Goal: Task Accomplishment & Management: Manage account settings

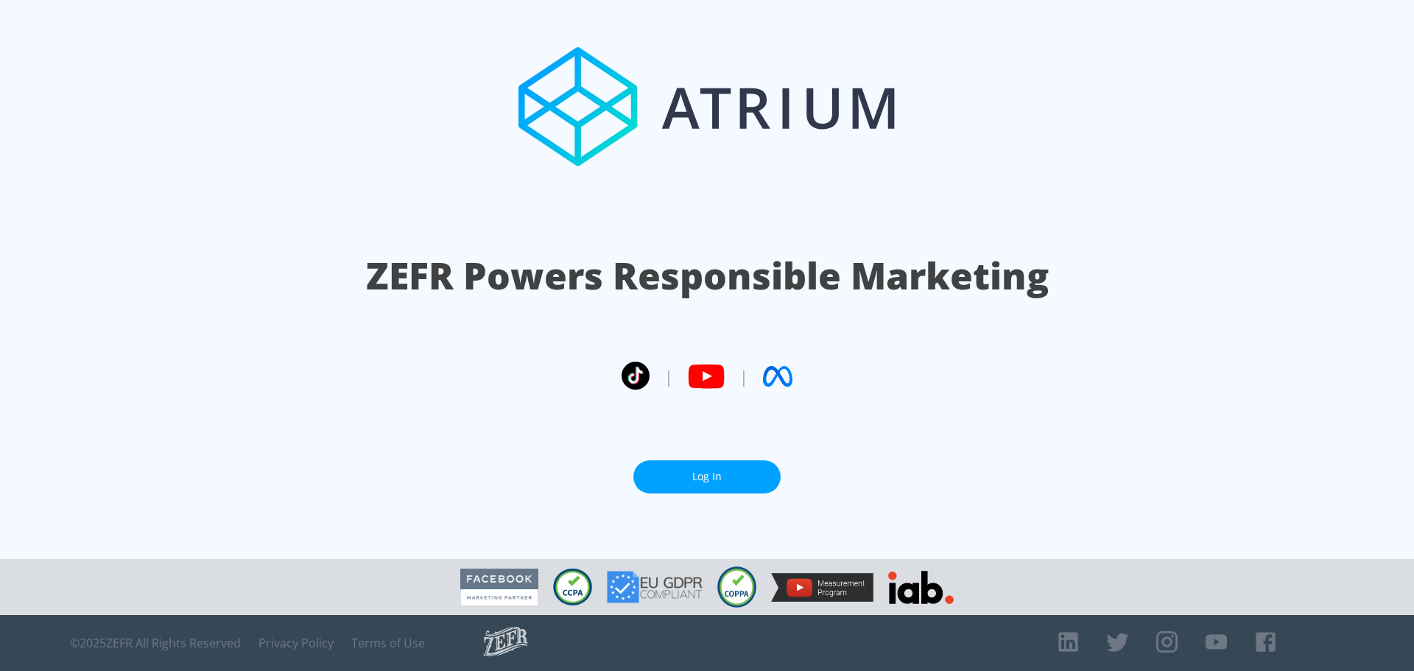
click at [692, 474] on link "Log In" at bounding box center [706, 476] width 147 height 33
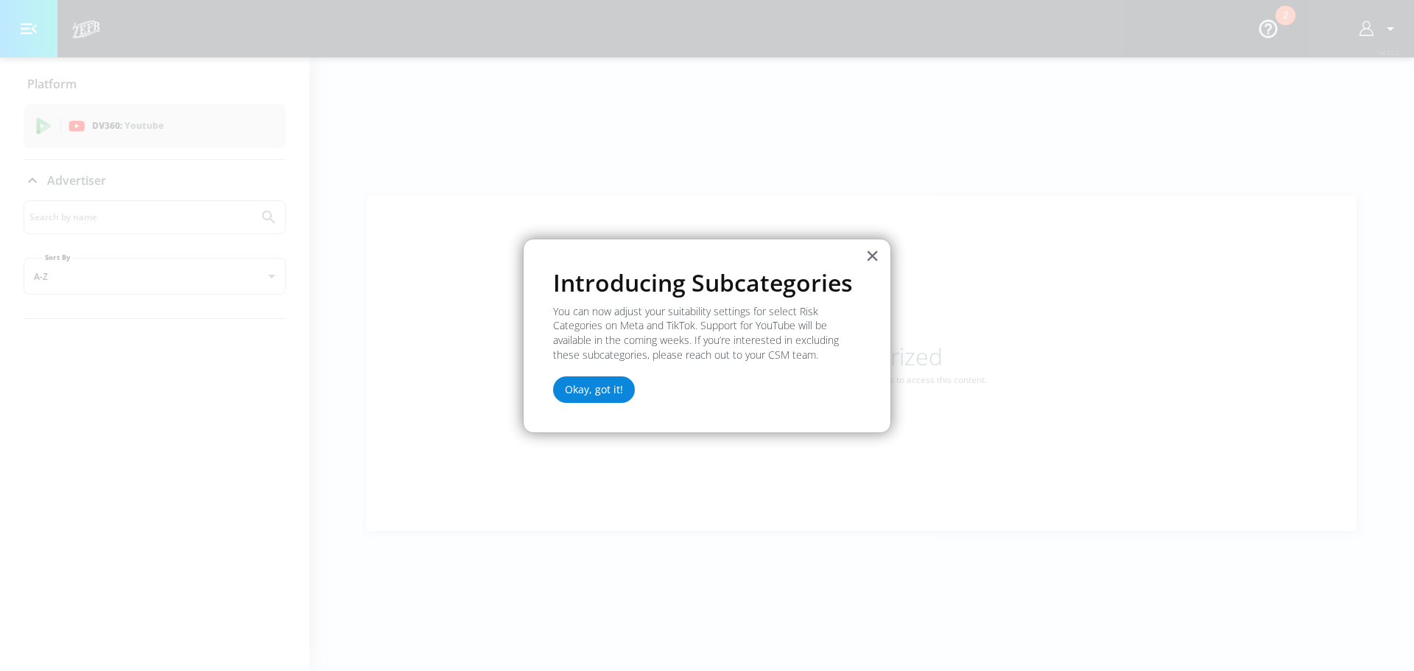
click at [591, 384] on button "Okay, got it!" at bounding box center [594, 389] width 82 height 27
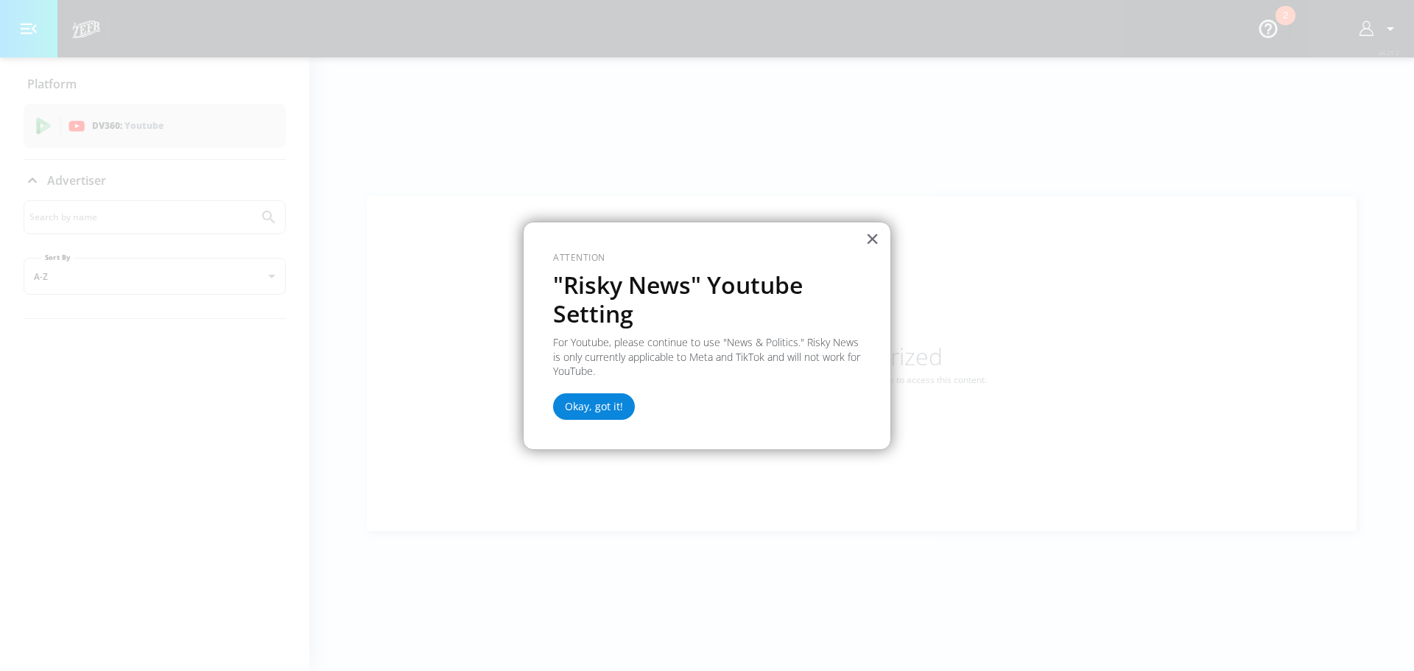
click at [574, 415] on button "Okay, got it!" at bounding box center [594, 406] width 82 height 27
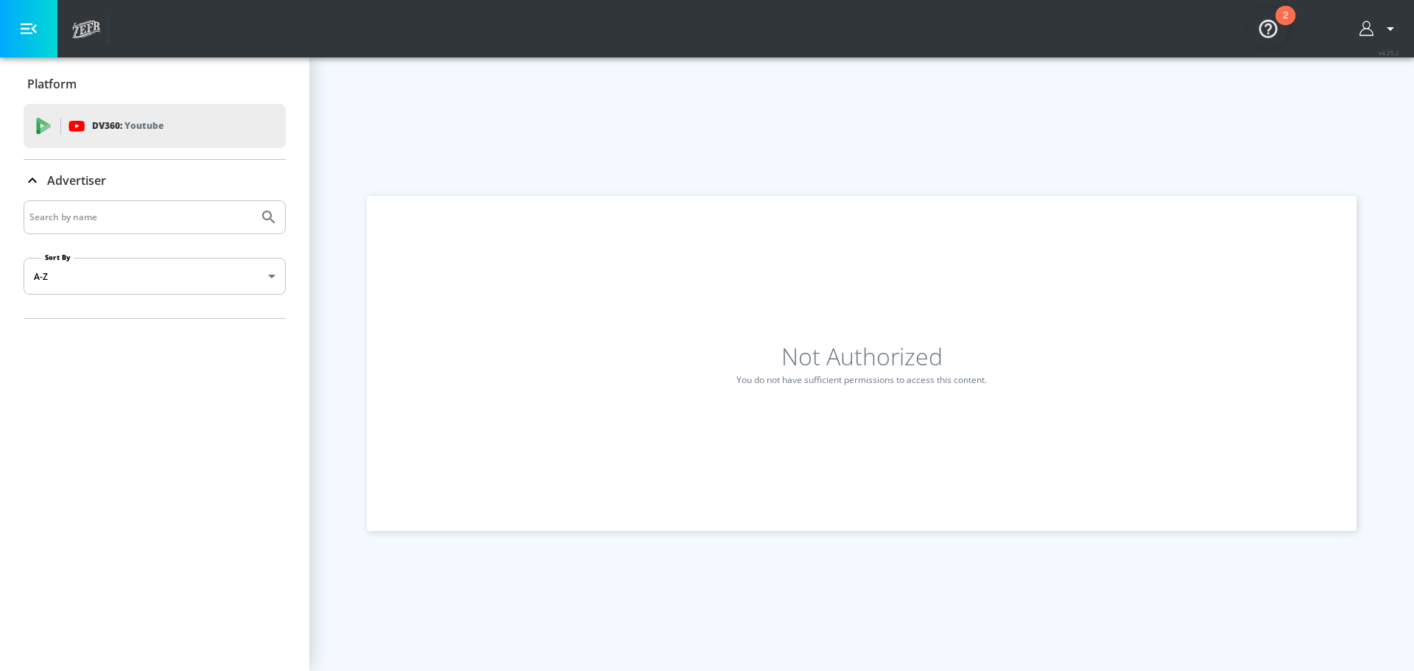
click at [1382, 24] on icon "button" at bounding box center [1391, 29] width 18 height 18
click at [1279, 21] on div "2" at bounding box center [1286, 15] width 20 height 19
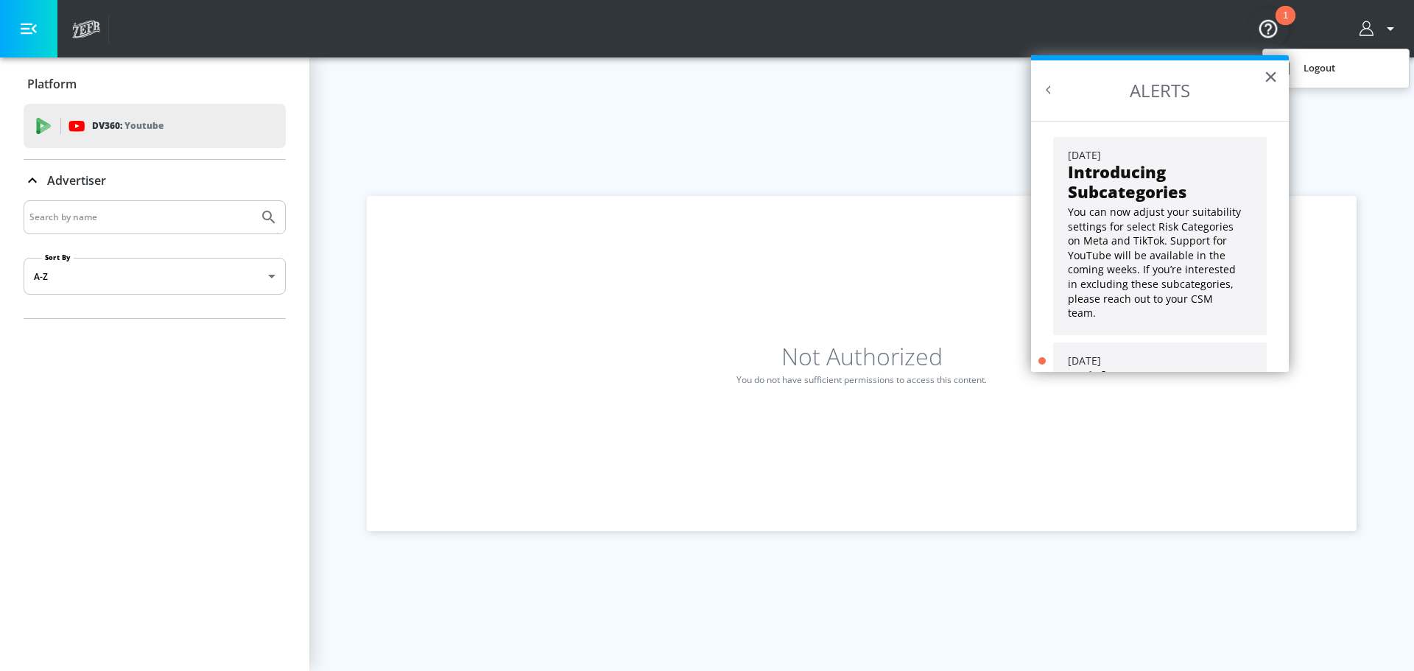
scroll to position [133, 0]
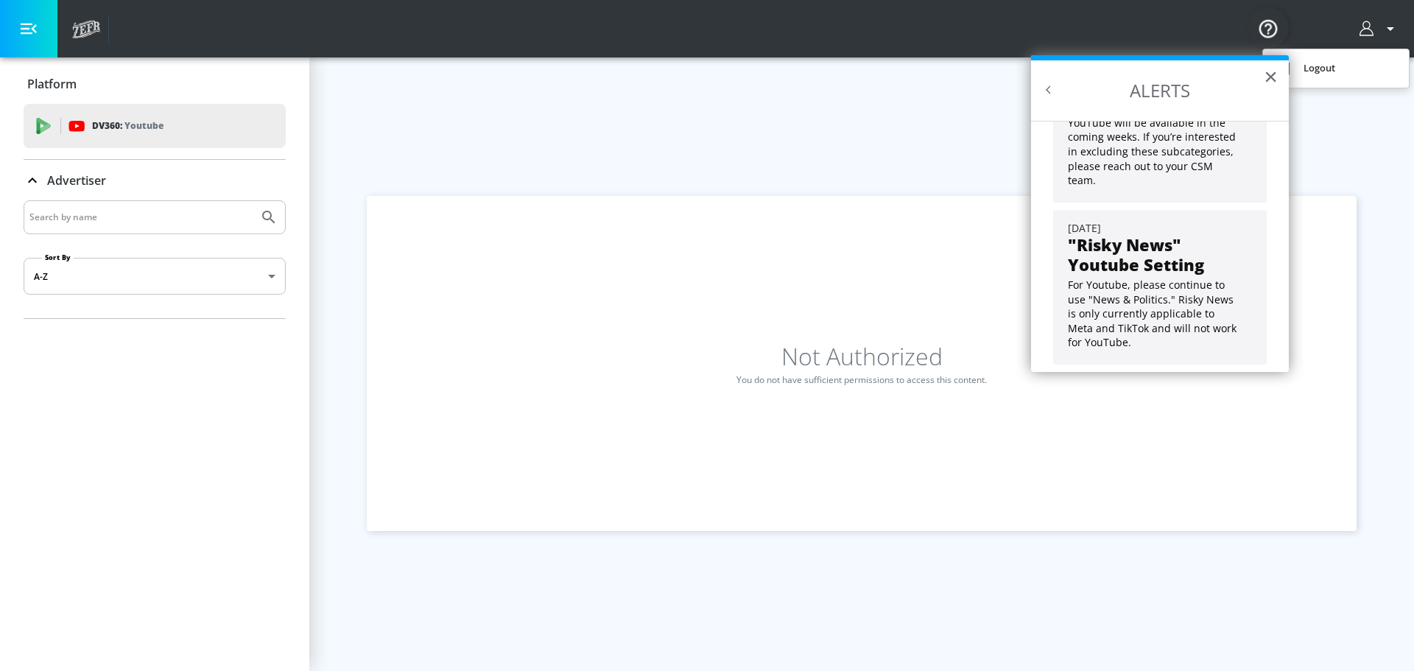
click at [33, 26] on div at bounding box center [707, 335] width 1414 height 671
click at [89, 30] on icon at bounding box center [89, 27] width 7 height 10
click at [29, 24] on icon "button" at bounding box center [29, 29] width 16 height 11
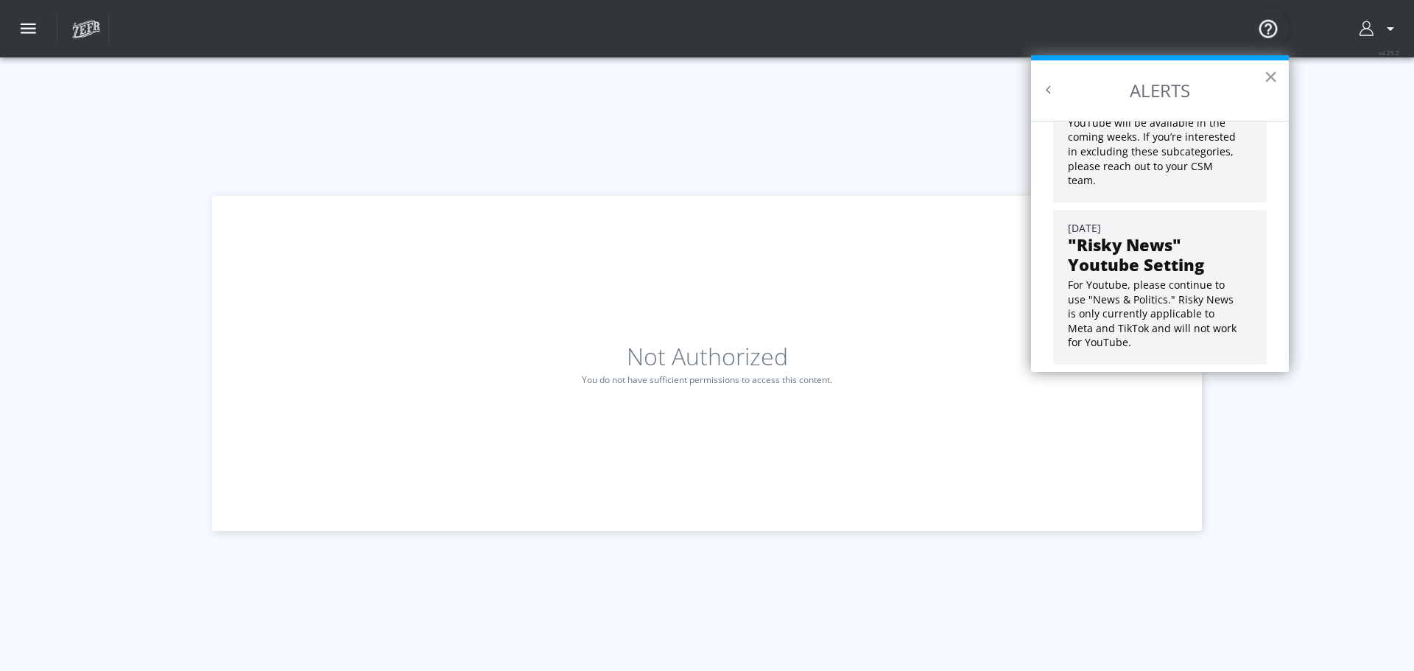
click at [1267, 75] on button "×" at bounding box center [1271, 77] width 14 height 24
